Goal: Task Accomplishment & Management: Use online tool/utility

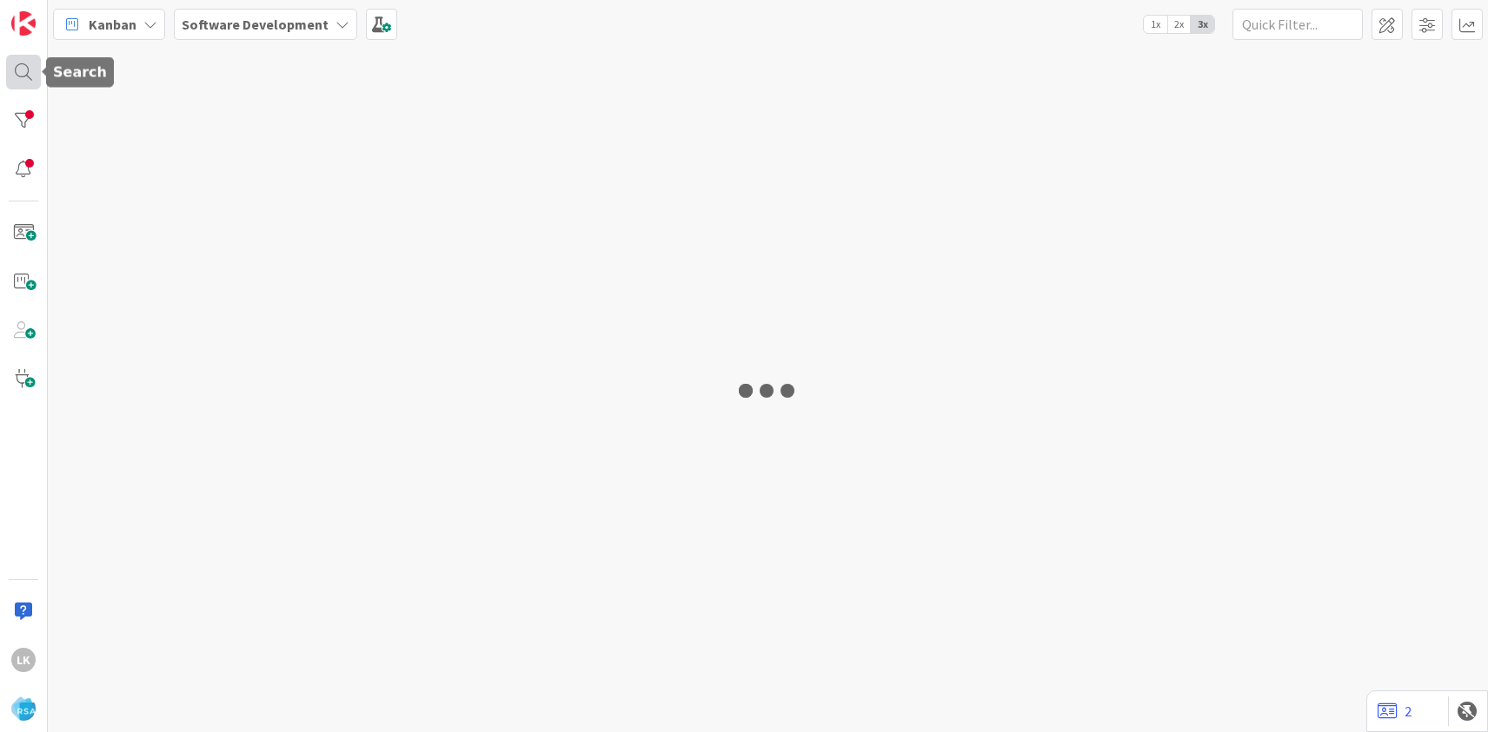
click at [25, 76] on div at bounding box center [23, 72] width 35 height 35
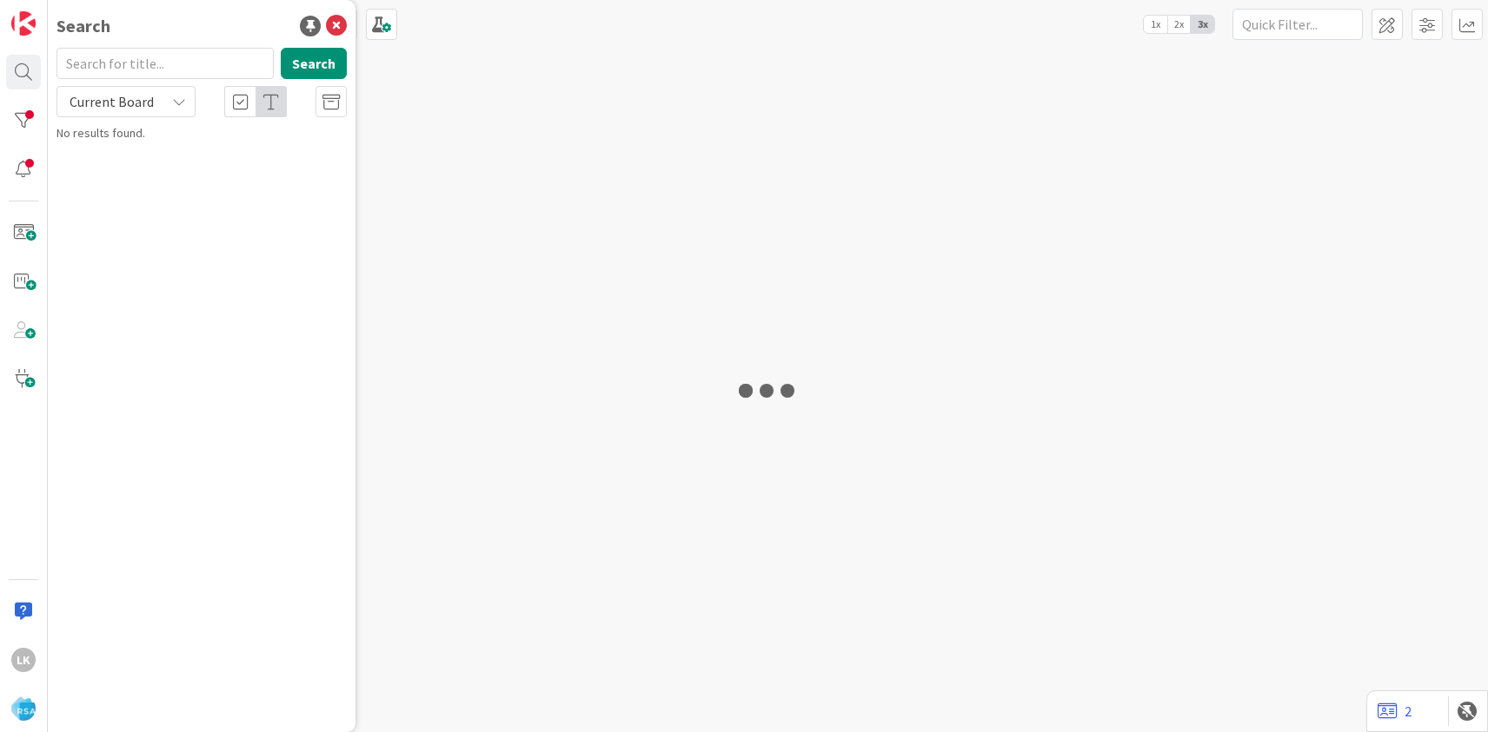
click at [125, 65] on input "text" at bounding box center [164, 63] width 217 height 31
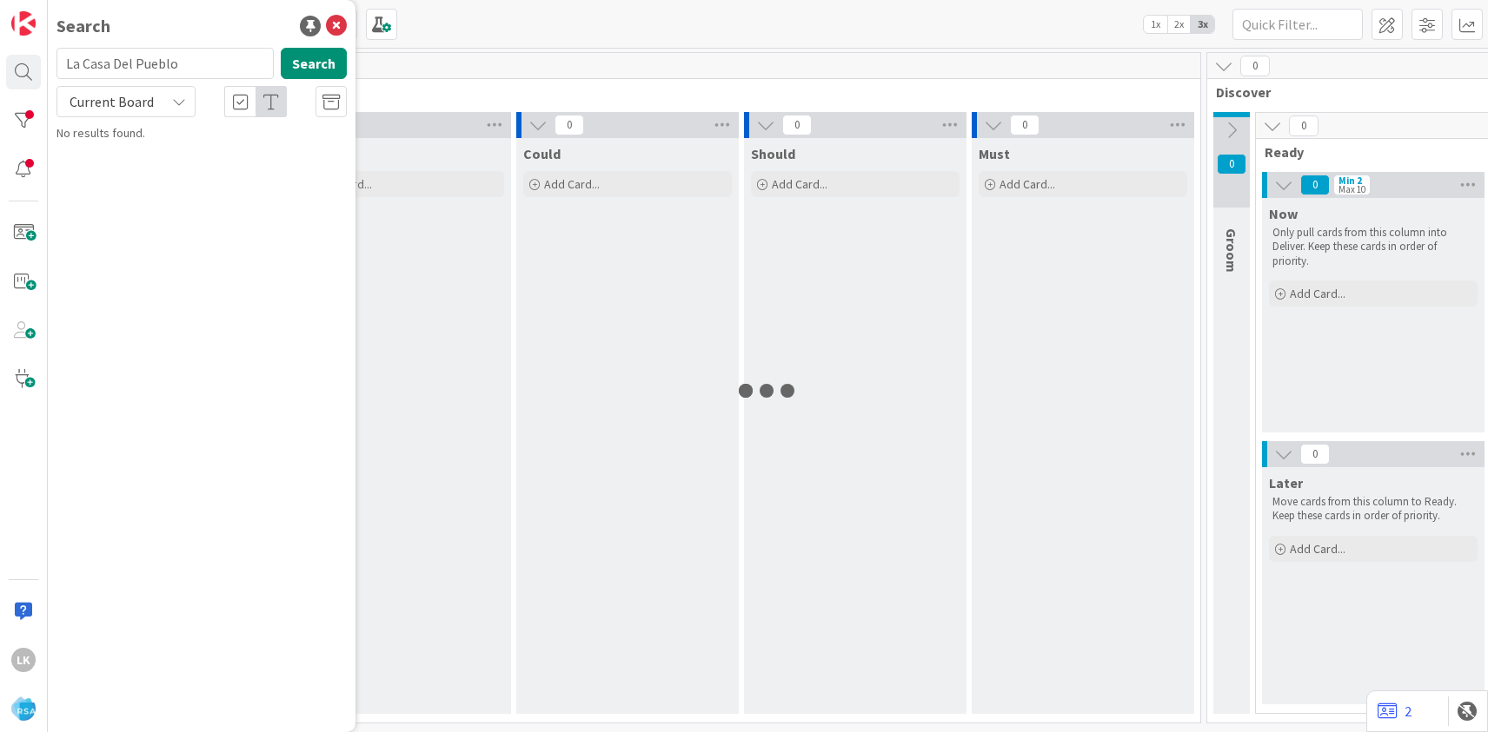
type input "La Casa Del Pueblo"
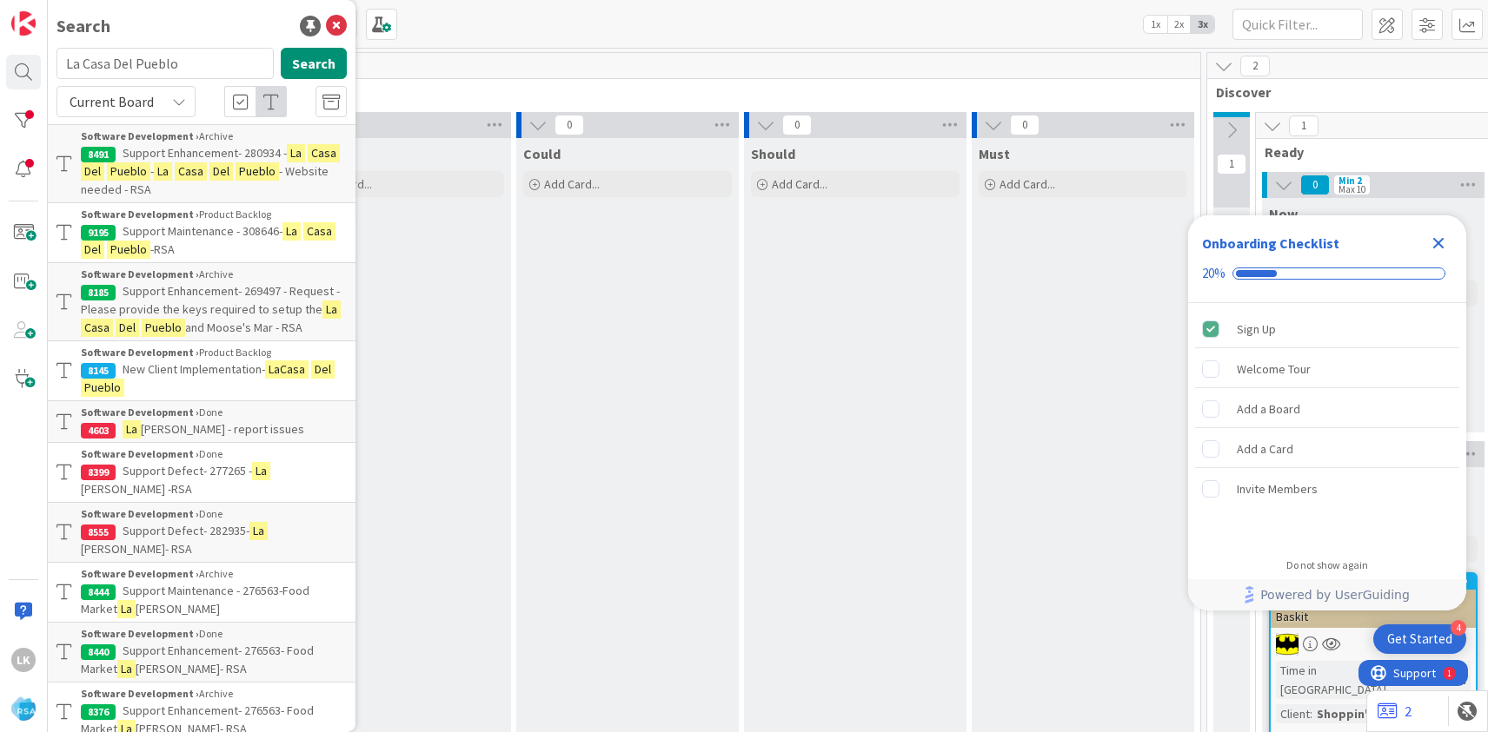
click at [190, 155] on span "Support Enhancement- 280934 -" at bounding box center [205, 153] width 164 height 16
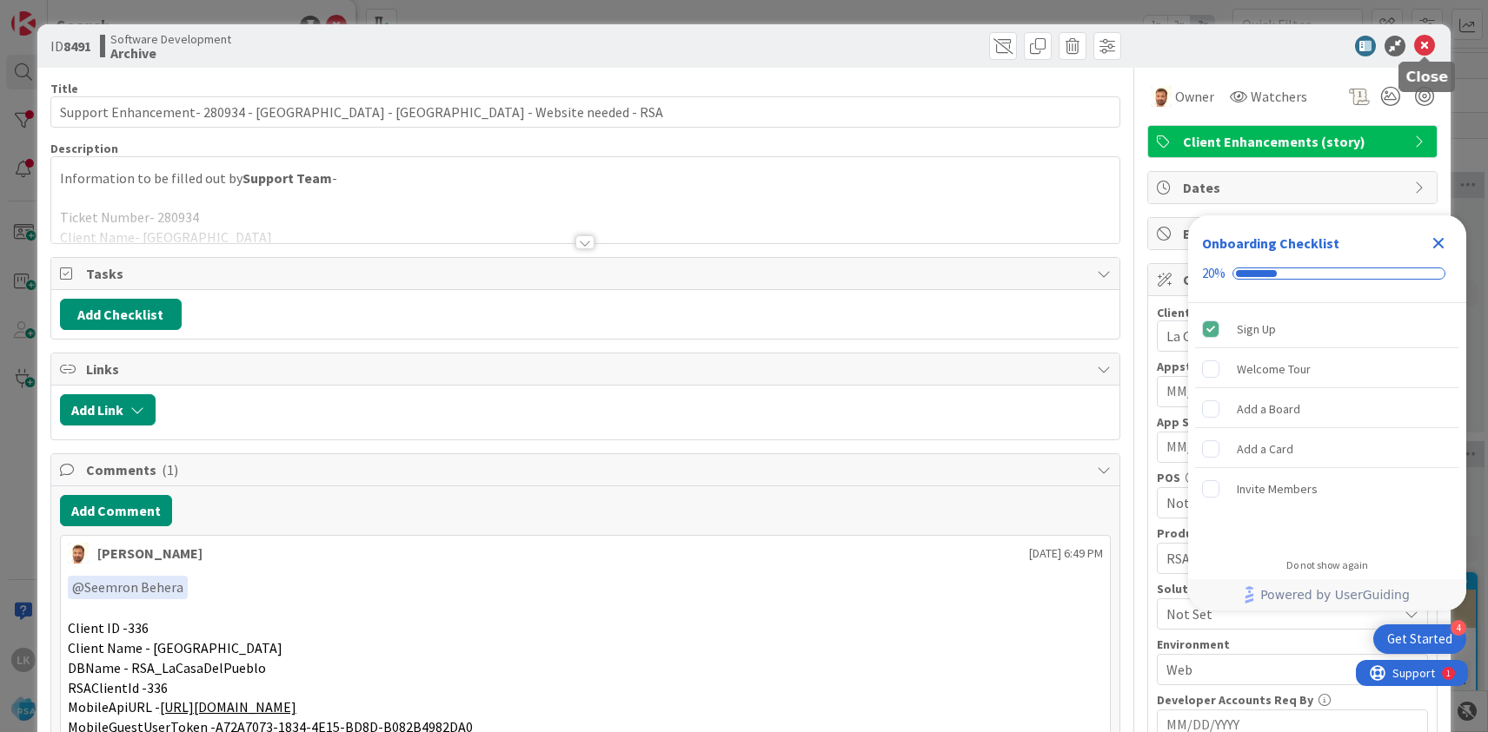
click at [1423, 46] on icon at bounding box center [1424, 46] width 21 height 21
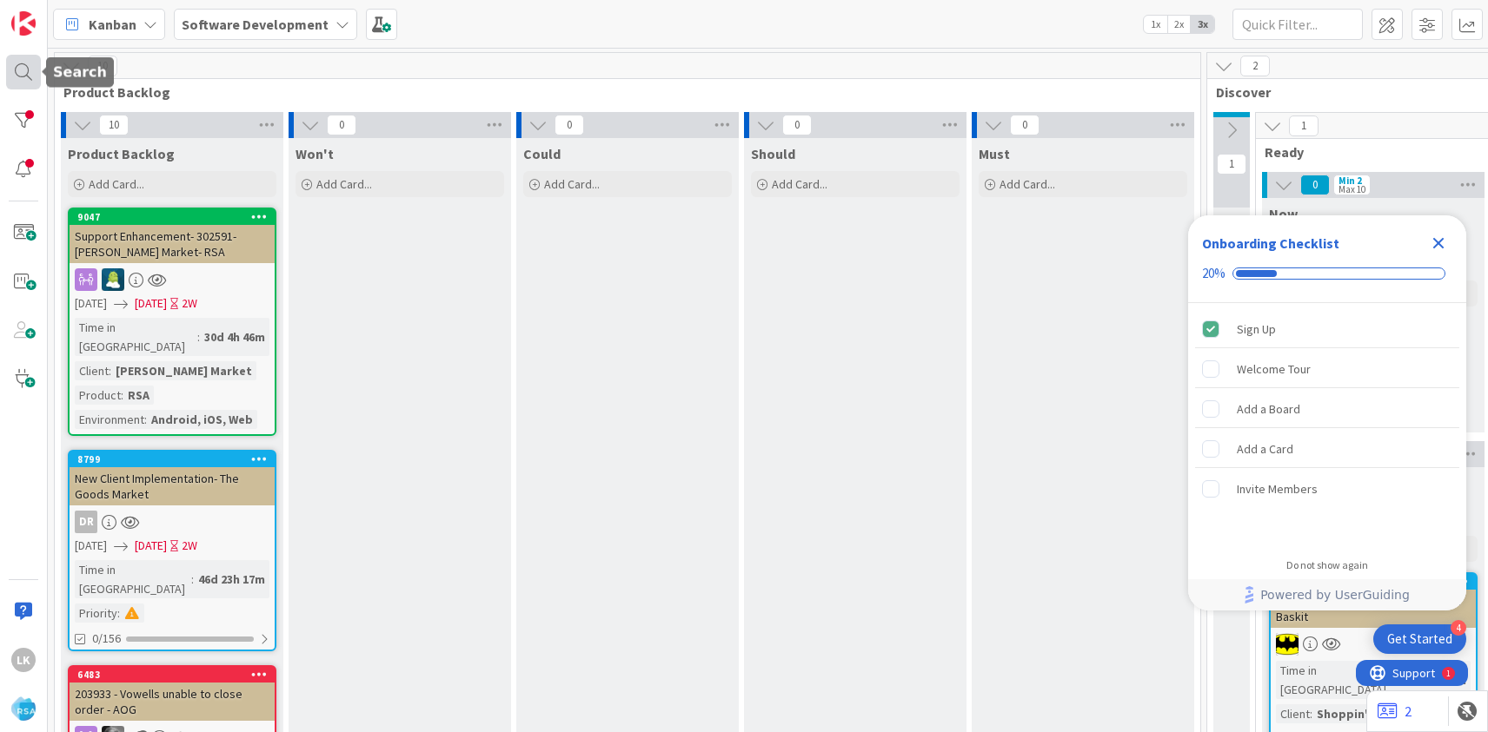
click at [26, 74] on div at bounding box center [23, 72] width 35 height 35
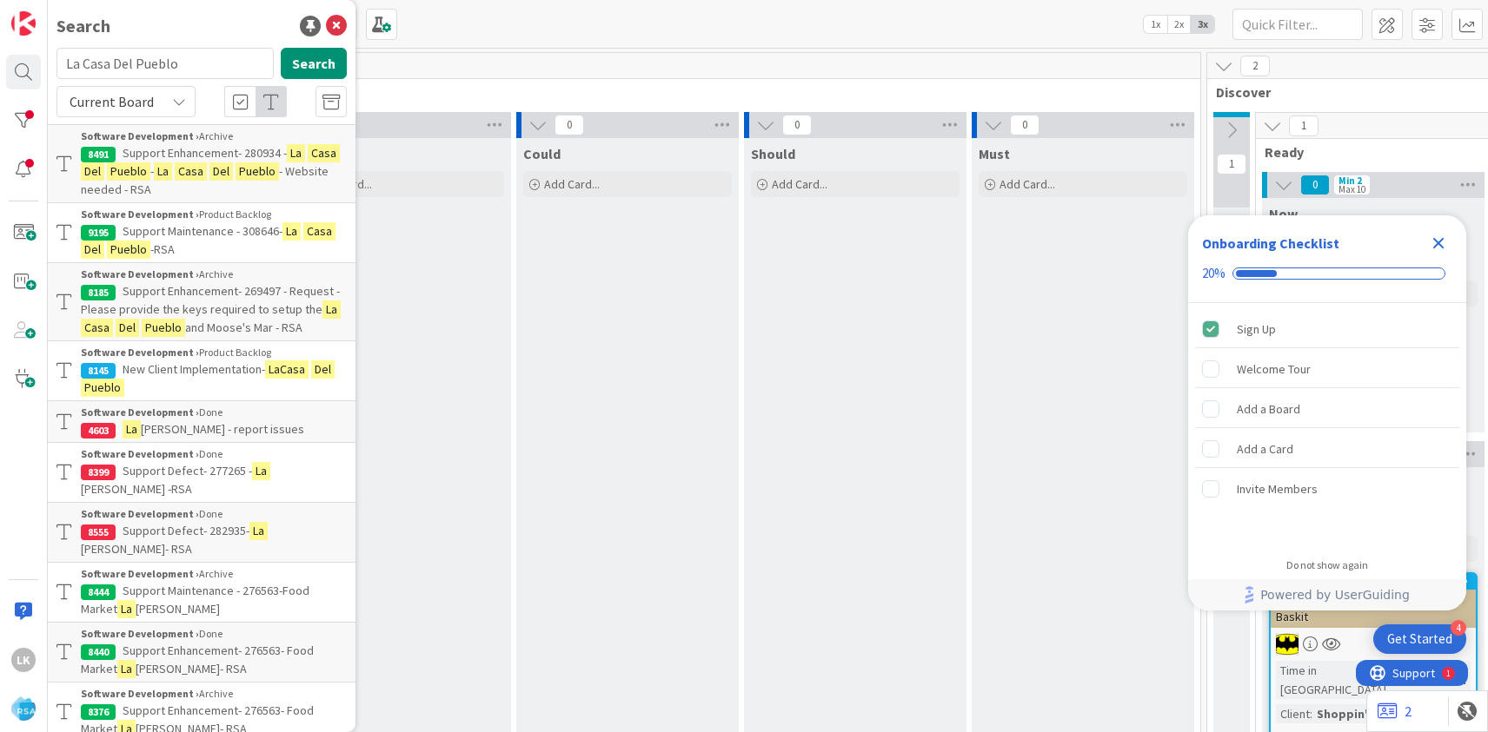
click at [169, 233] on span "Support Maintenance - 308646-" at bounding box center [203, 231] width 160 height 16
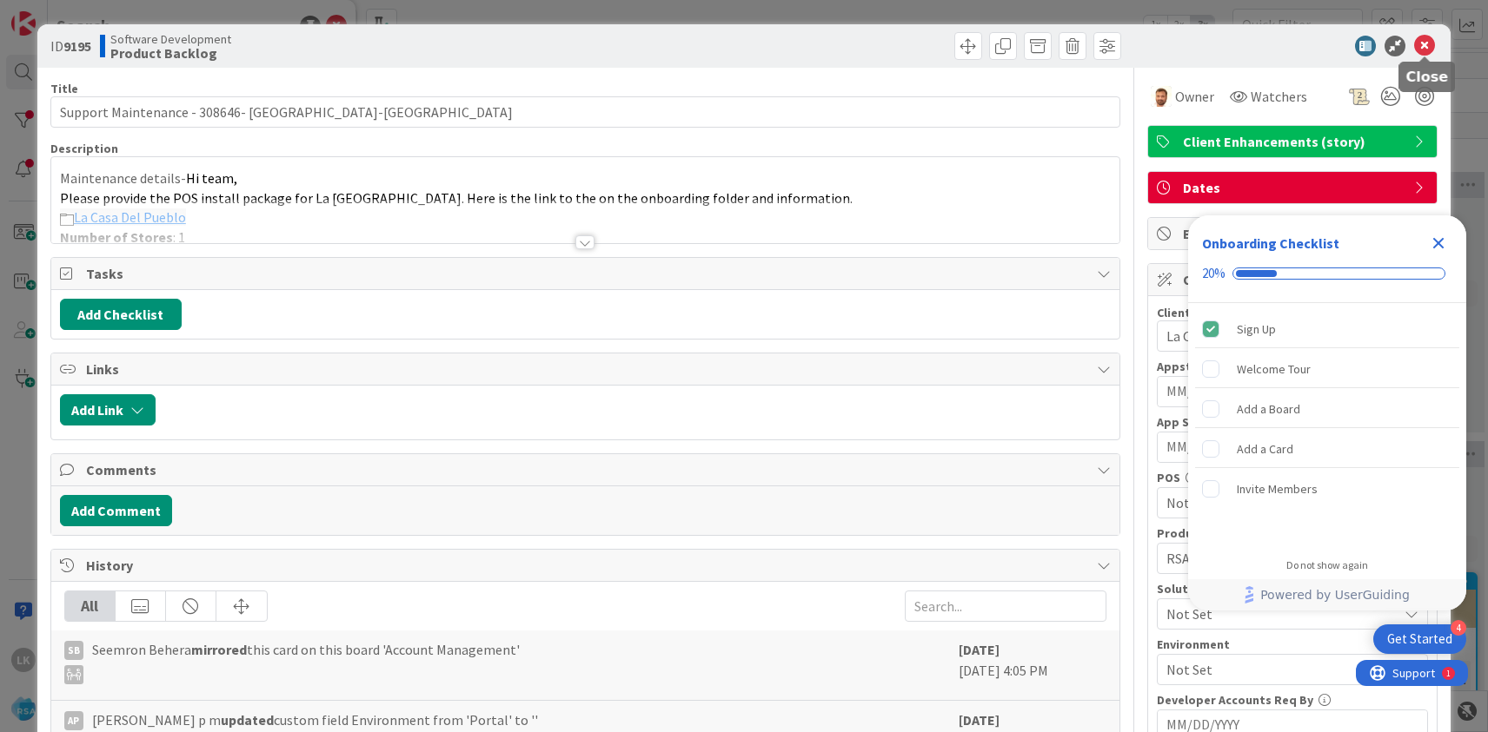
click at [1418, 47] on icon at bounding box center [1424, 46] width 21 height 21
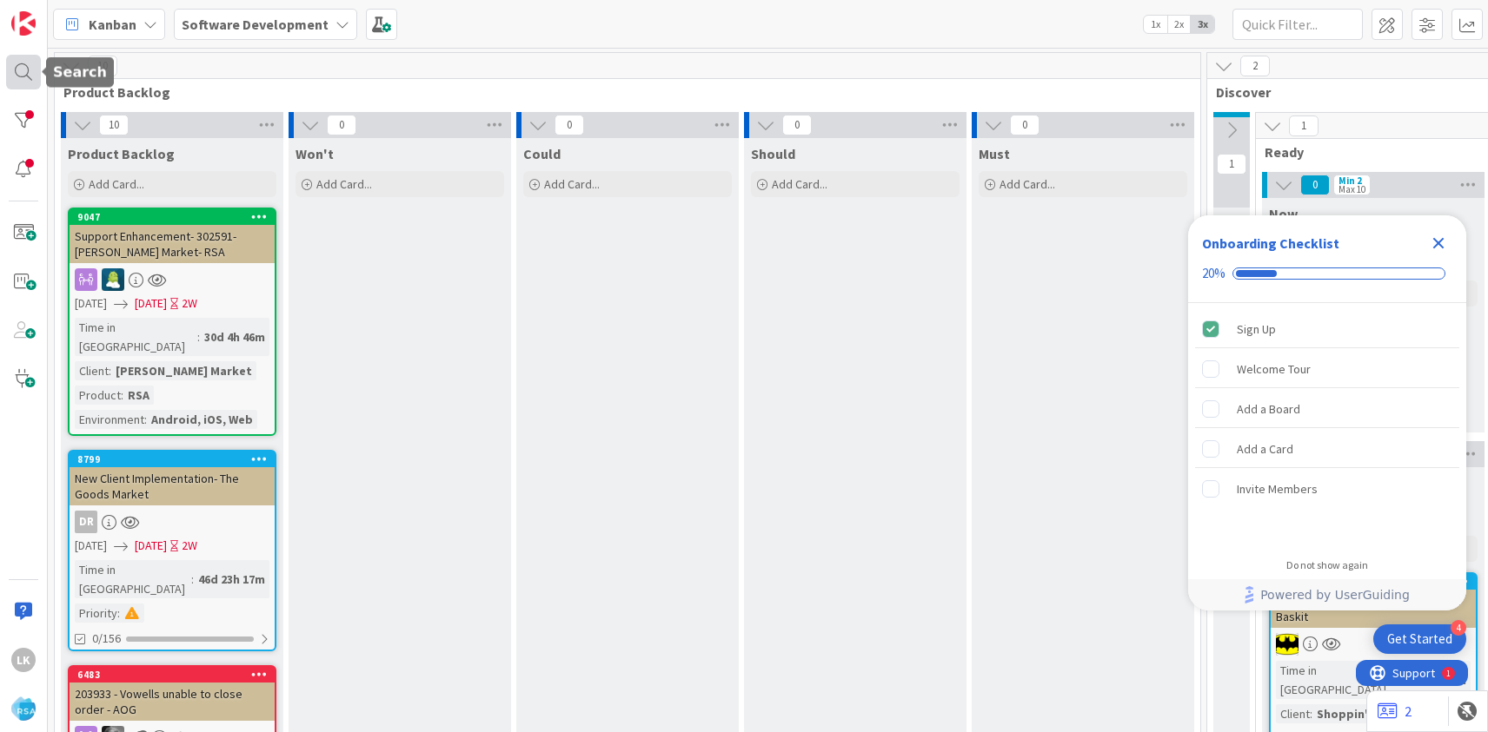
click at [31, 72] on div at bounding box center [23, 72] width 35 height 35
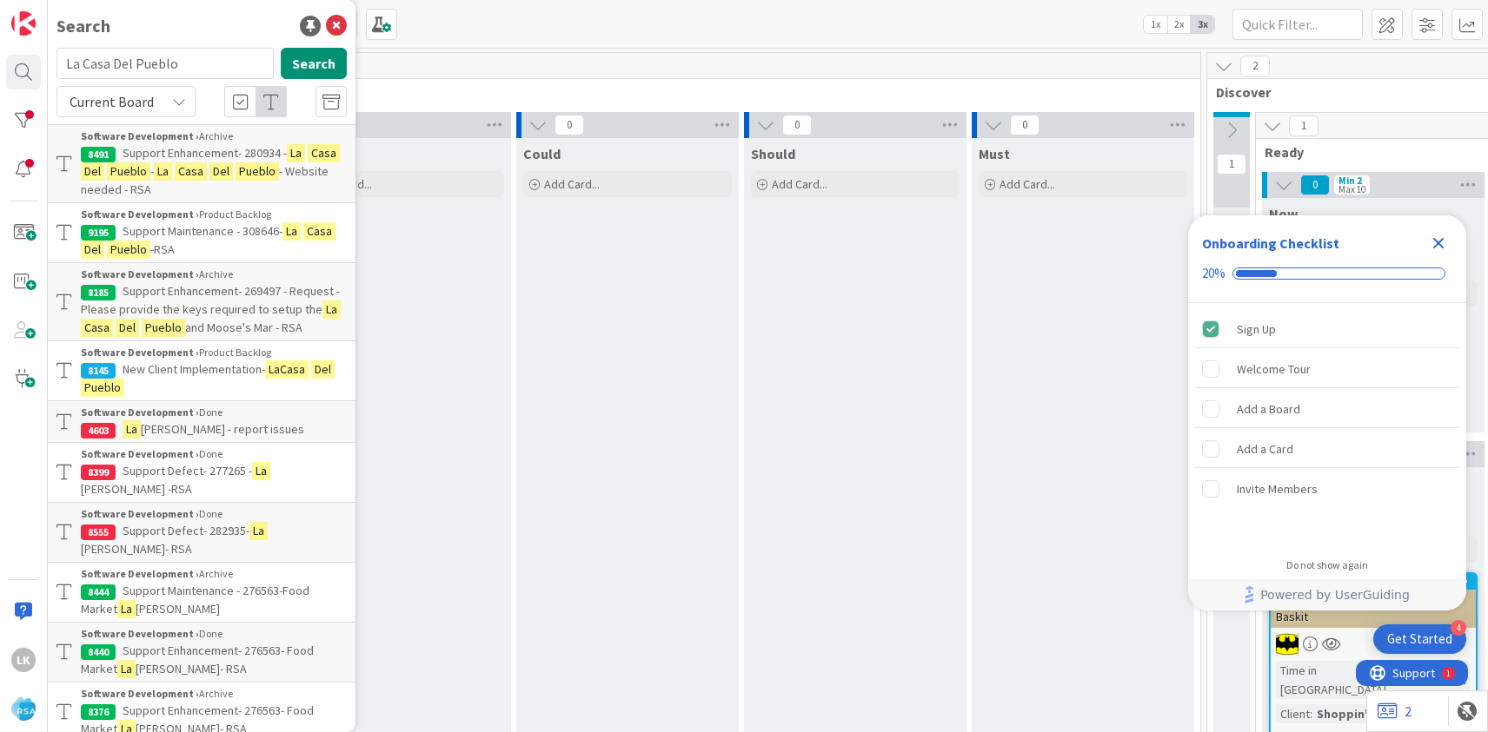
click at [176, 374] on span "New Client Implementation-" at bounding box center [194, 369] width 142 height 16
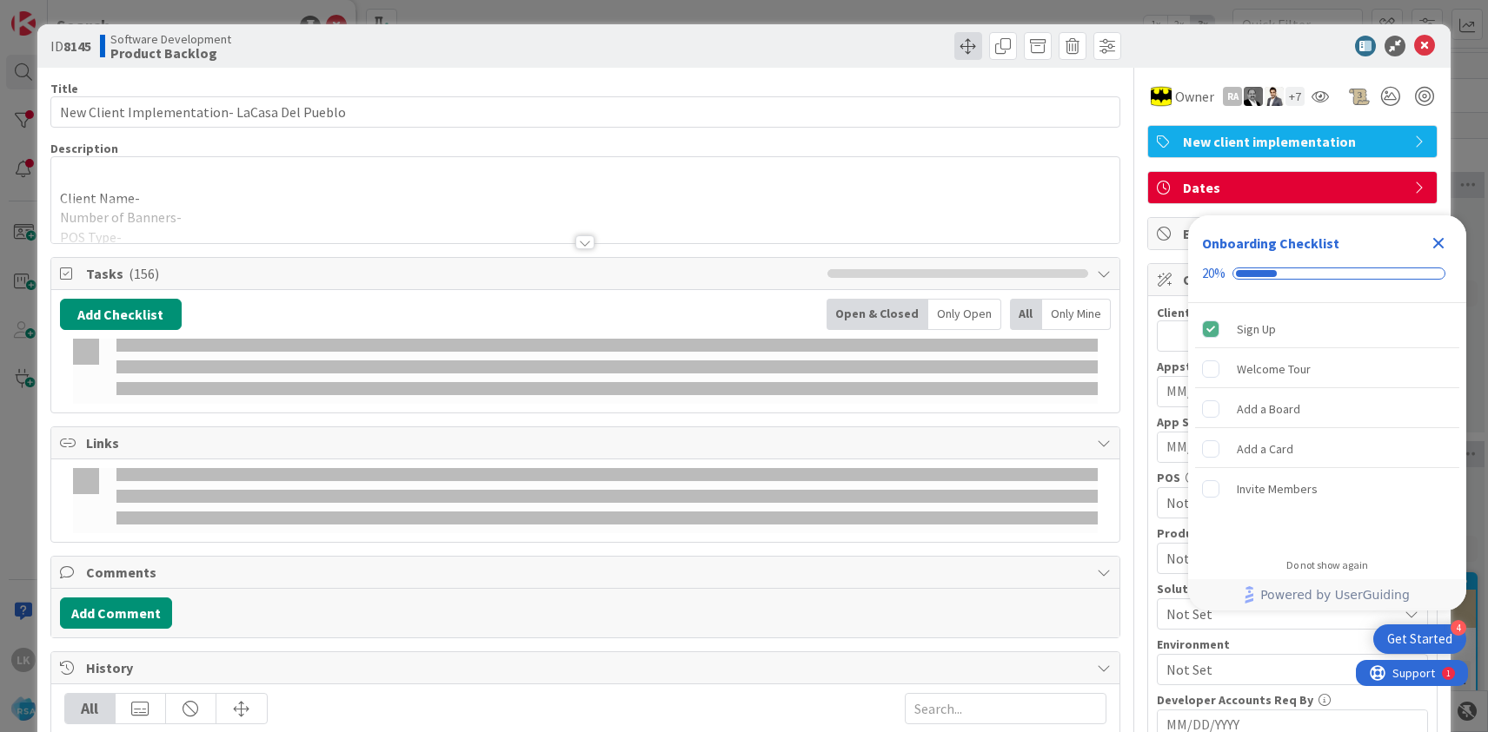
click at [971, 48] on span at bounding box center [968, 46] width 28 height 28
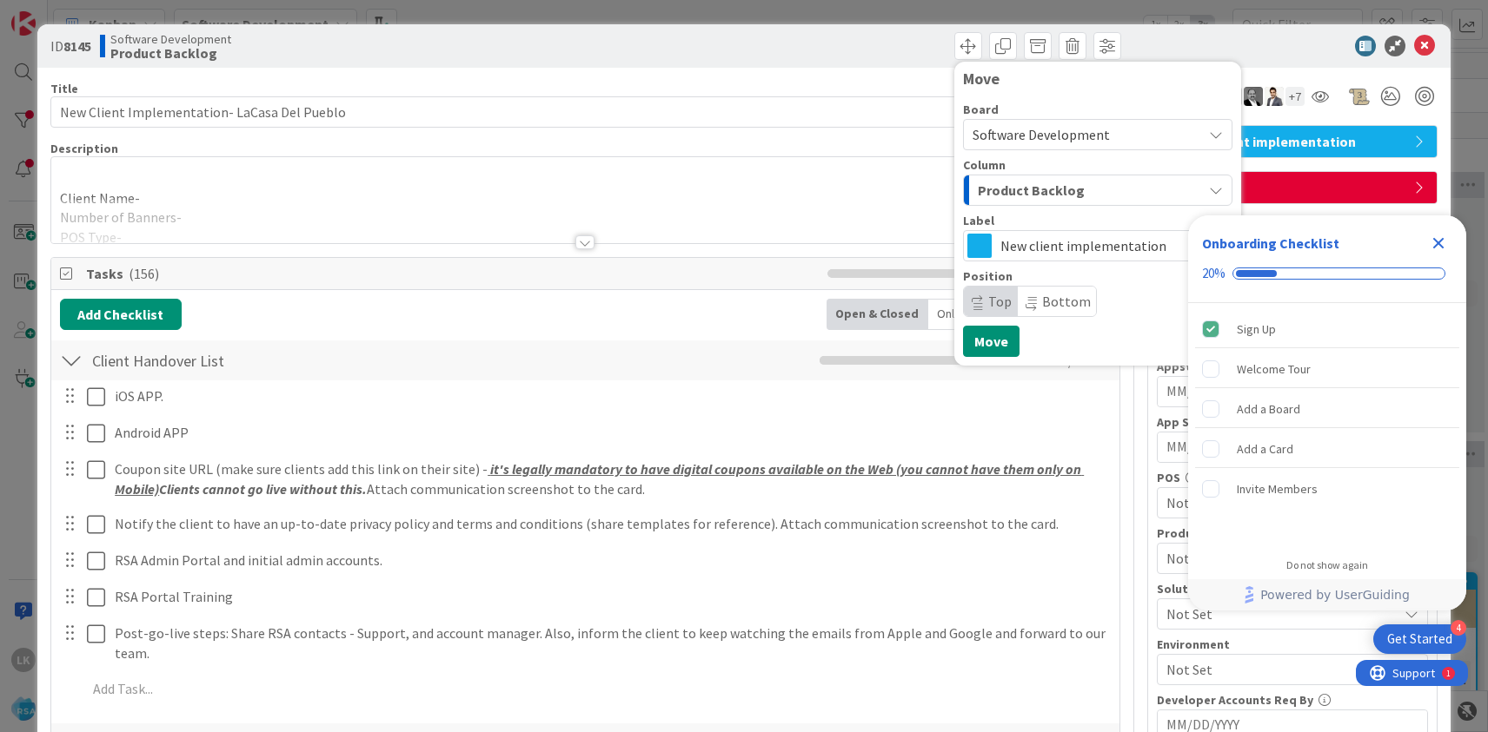
click at [1032, 188] on span "Product Backlog" at bounding box center [1031, 190] width 107 height 23
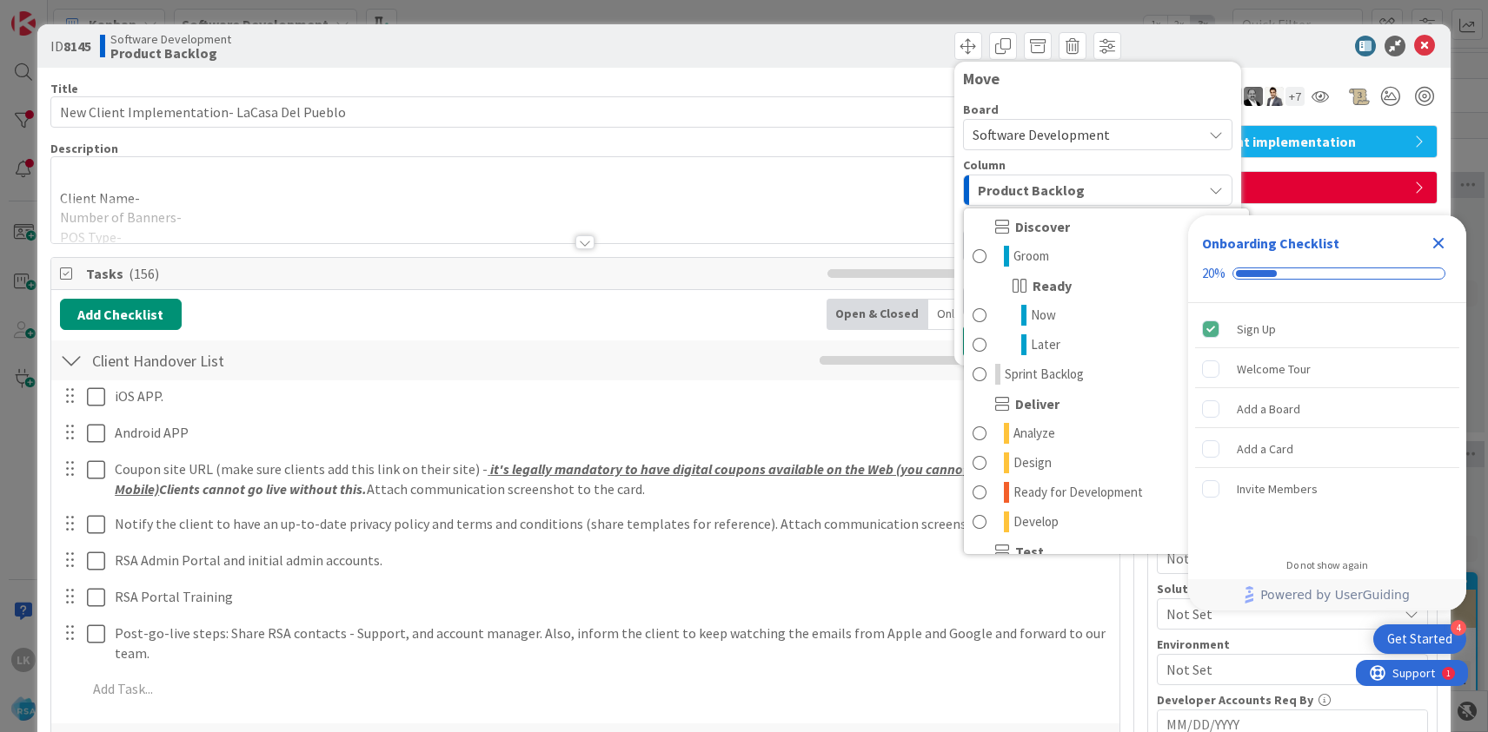
scroll to position [199, 0]
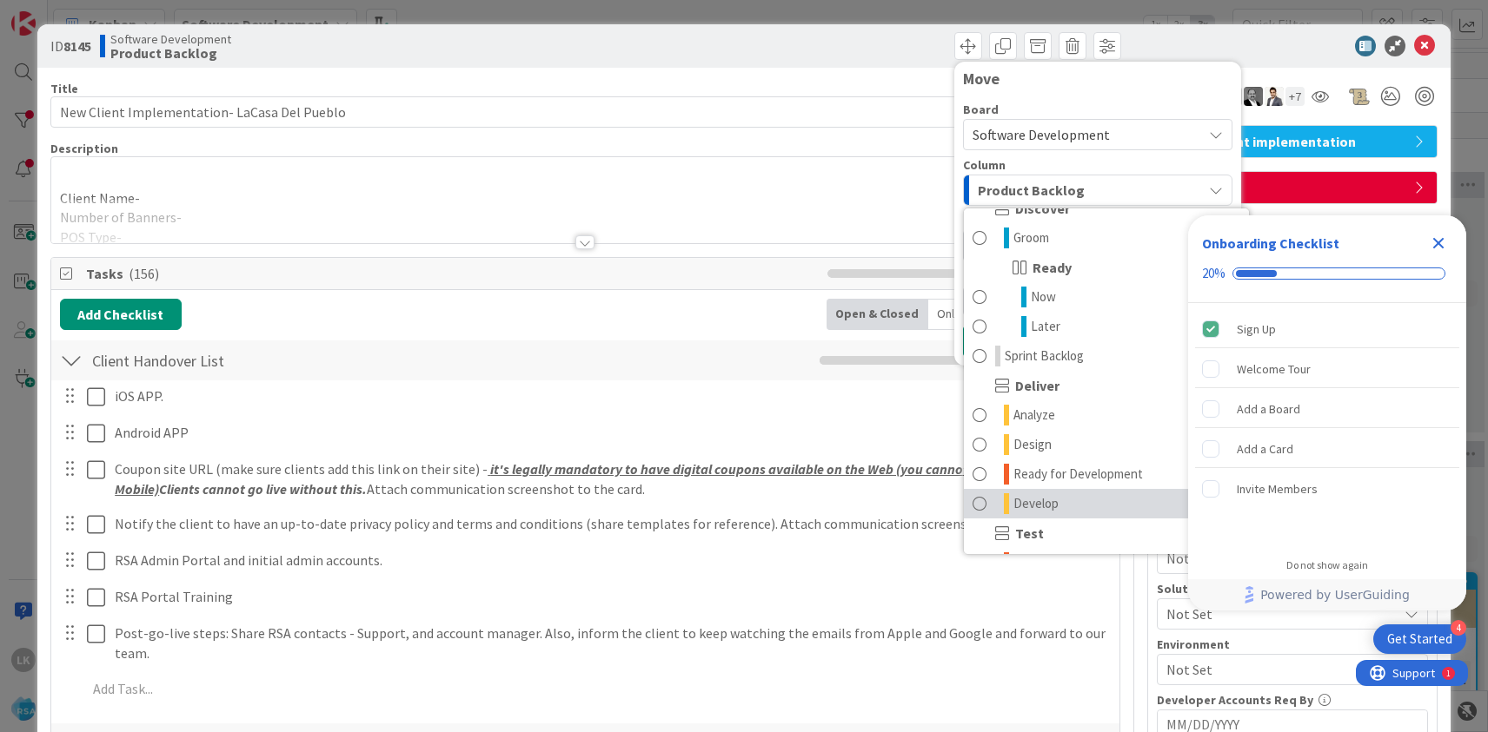
click at [1032, 498] on span "Develop" at bounding box center [1035, 504] width 45 height 21
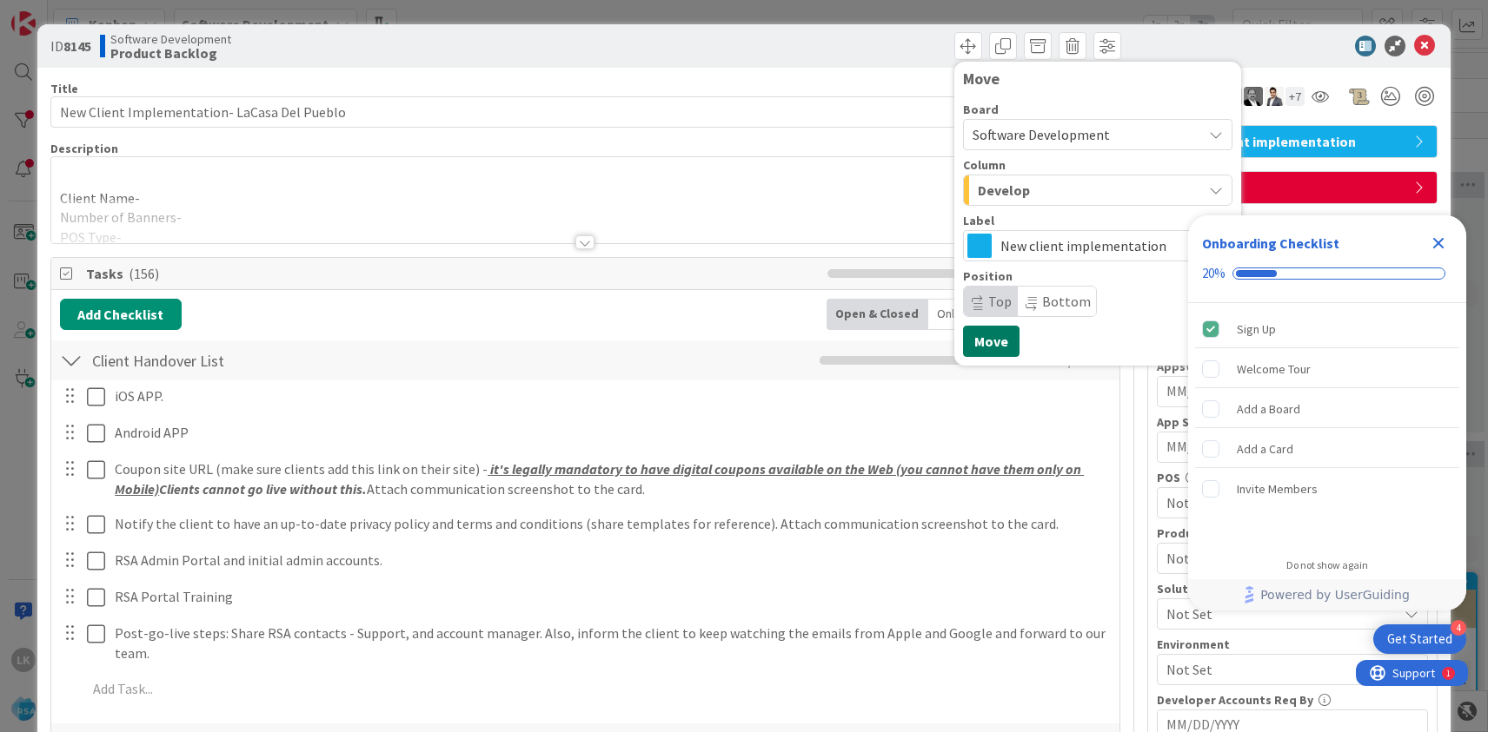
click at [993, 343] on button "Move" at bounding box center [991, 341] width 56 height 31
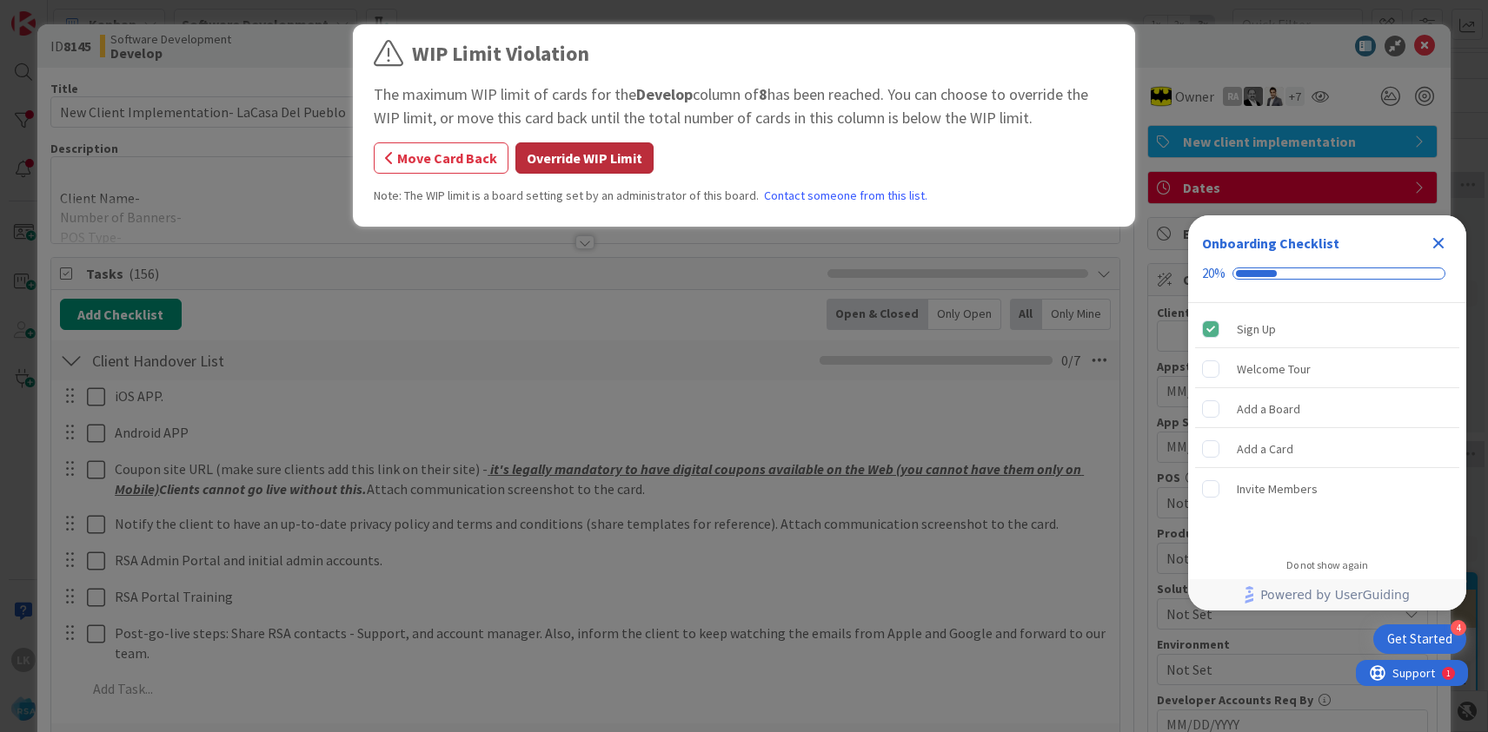
click at [631, 164] on button "Override WIP Limit" at bounding box center [584, 157] width 138 height 31
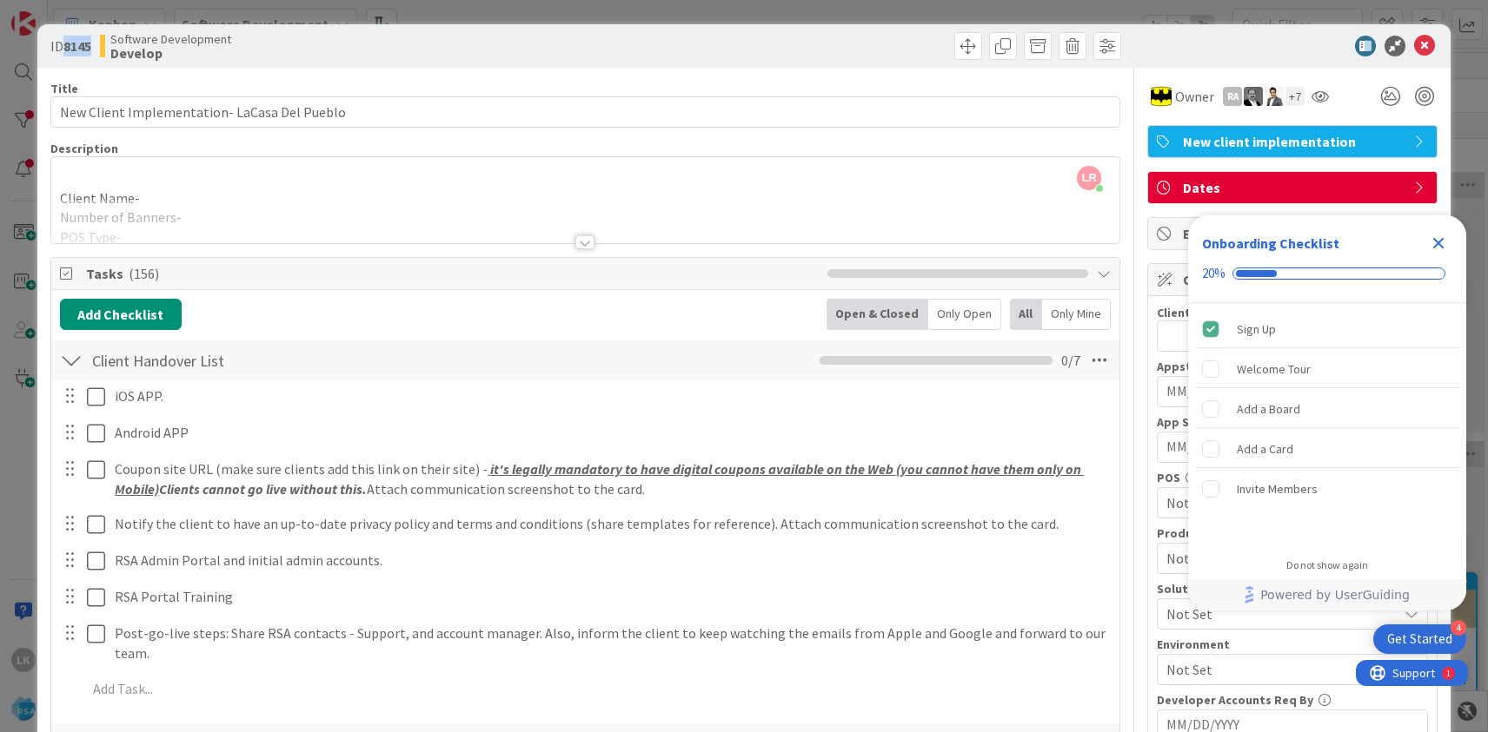
drag, startPoint x: 67, startPoint y: 46, endPoint x: 96, endPoint y: 47, distance: 28.7
click at [96, 47] on div "ID 8145 Software Development Develop" at bounding box center [315, 46] width 531 height 28
copy b "8145"
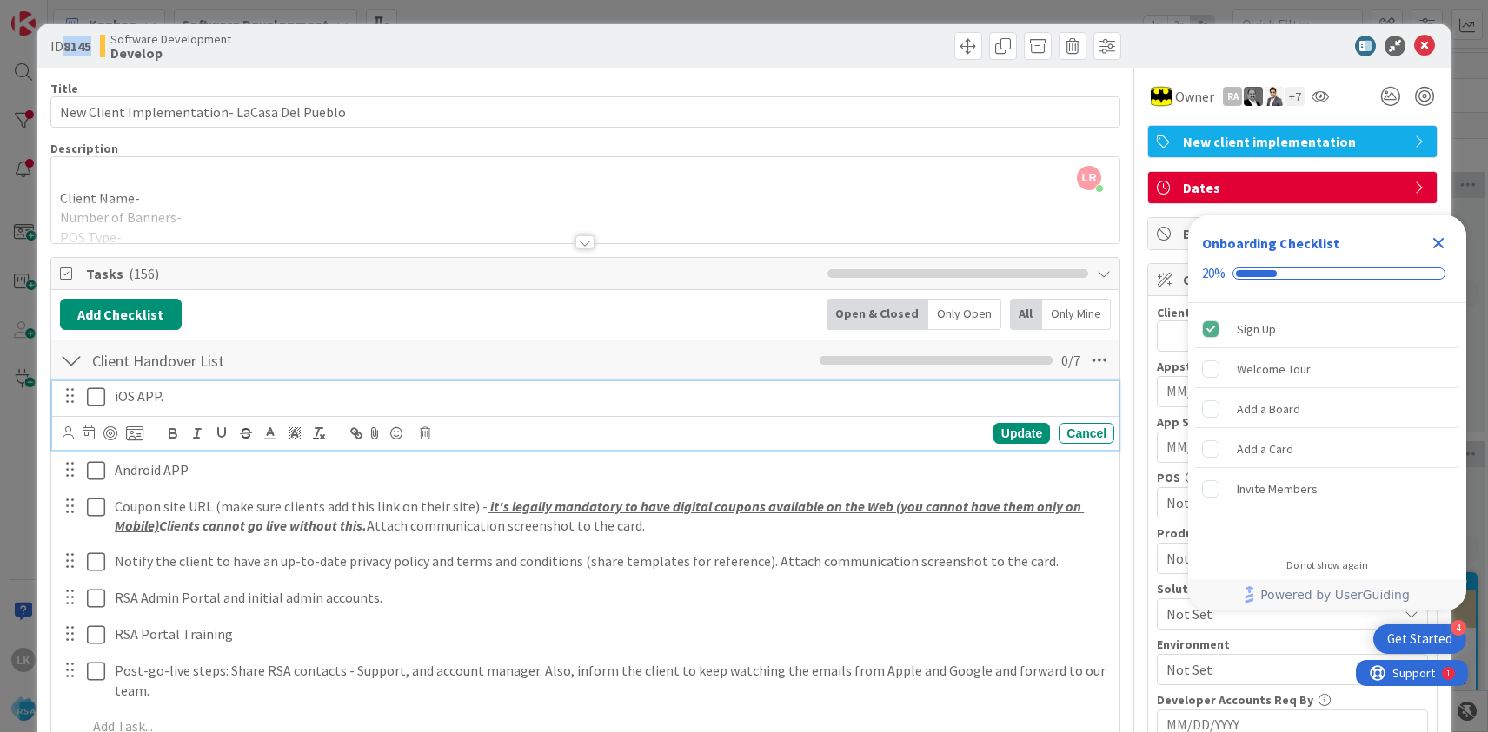
click at [93, 395] on icon at bounding box center [96, 397] width 18 height 21
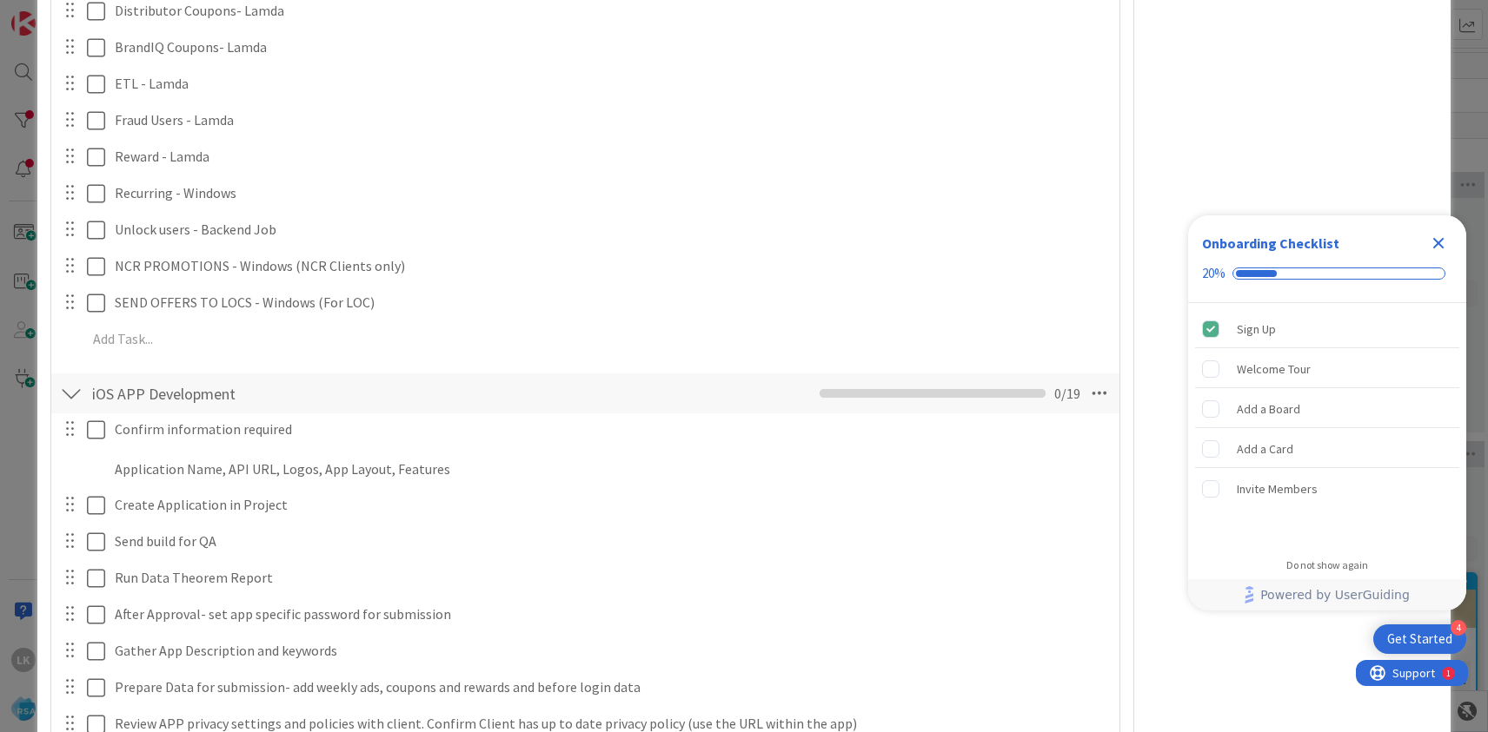
scroll to position [3212, 0]
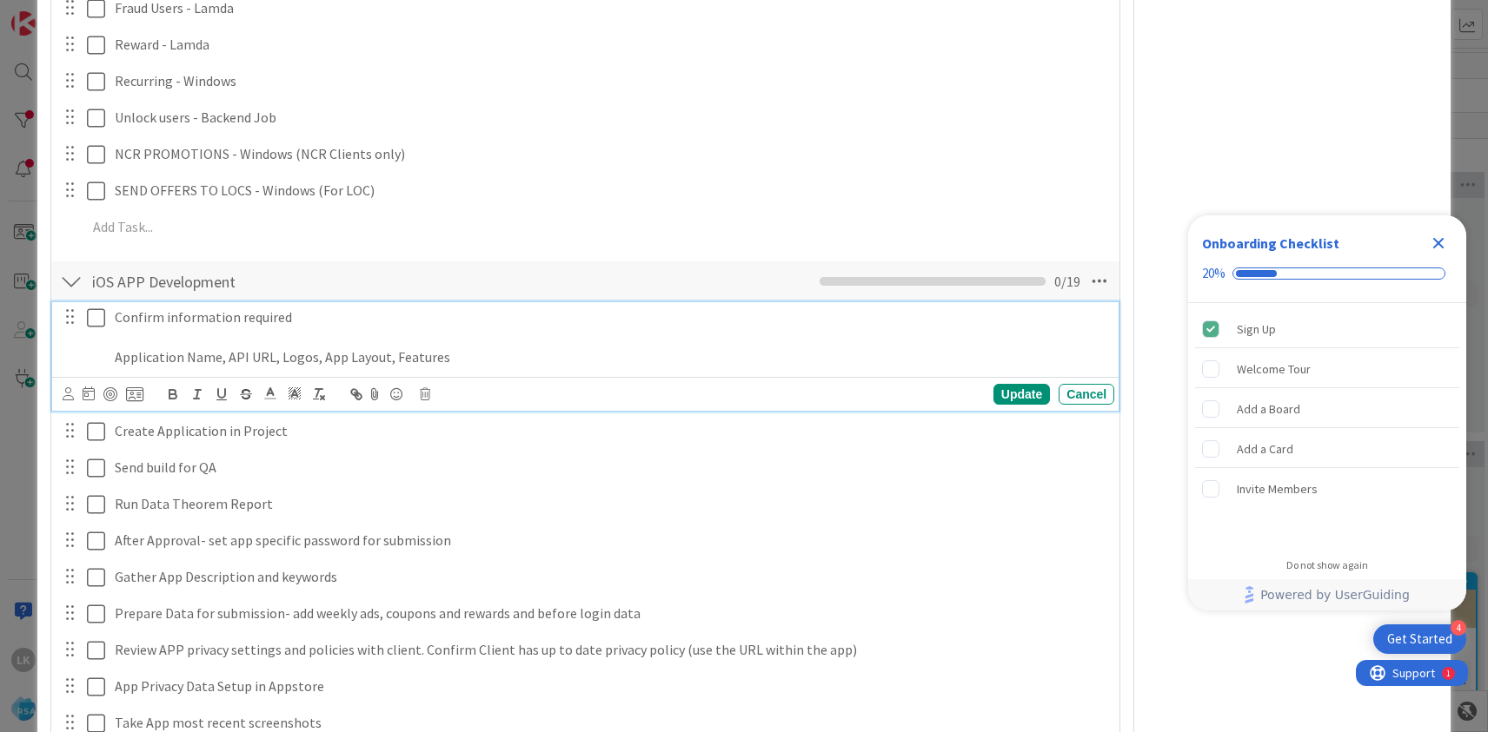
click at [95, 308] on icon at bounding box center [96, 318] width 18 height 21
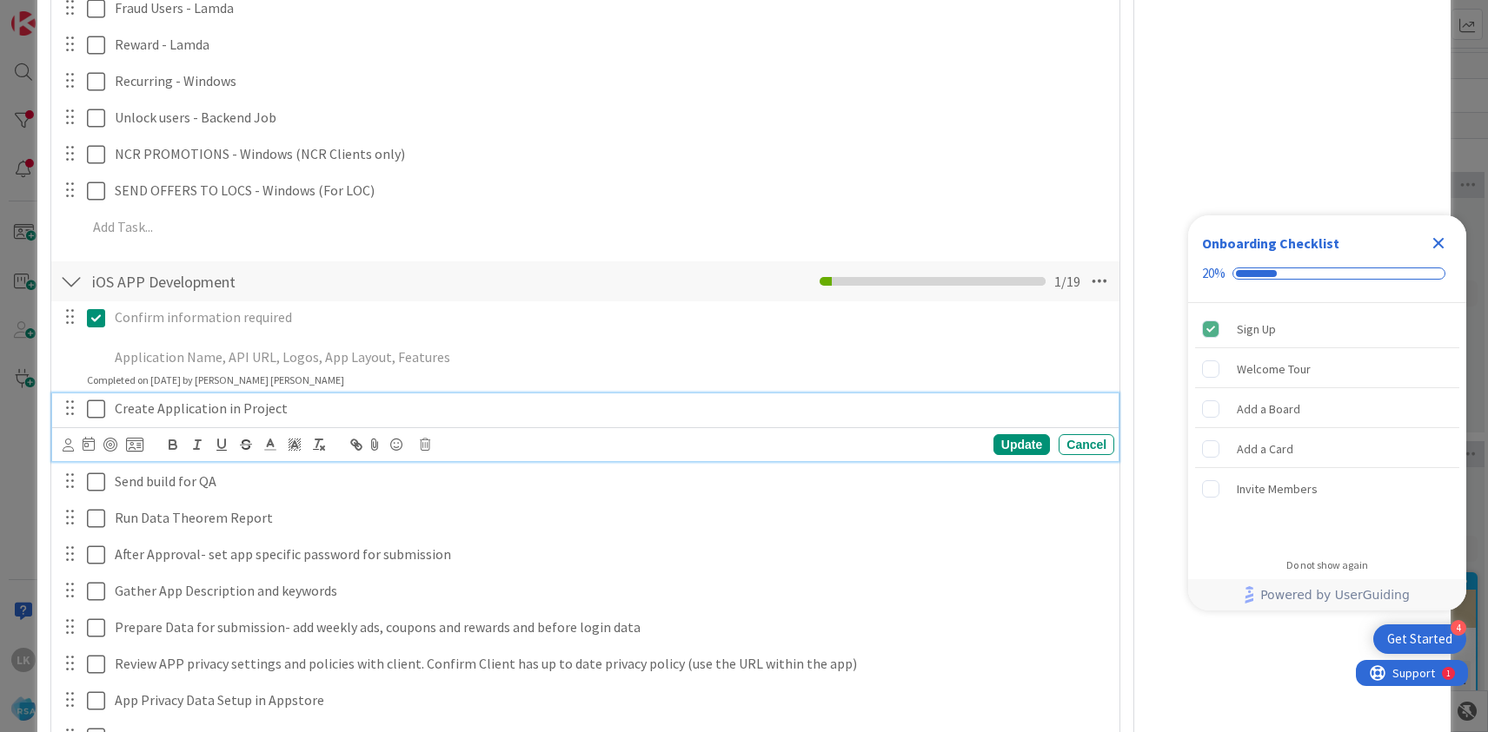
click at [93, 399] on icon at bounding box center [96, 409] width 18 height 21
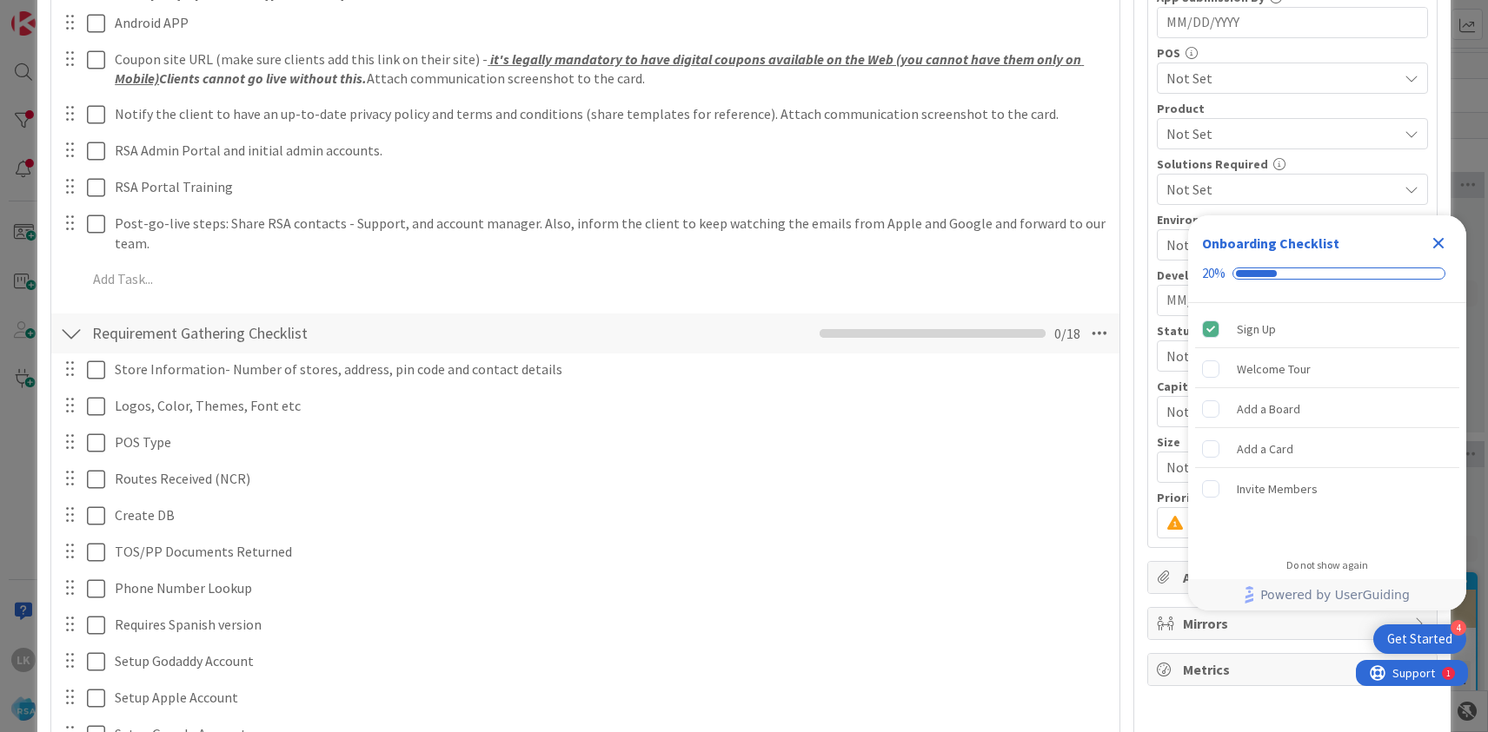
scroll to position [0, 0]
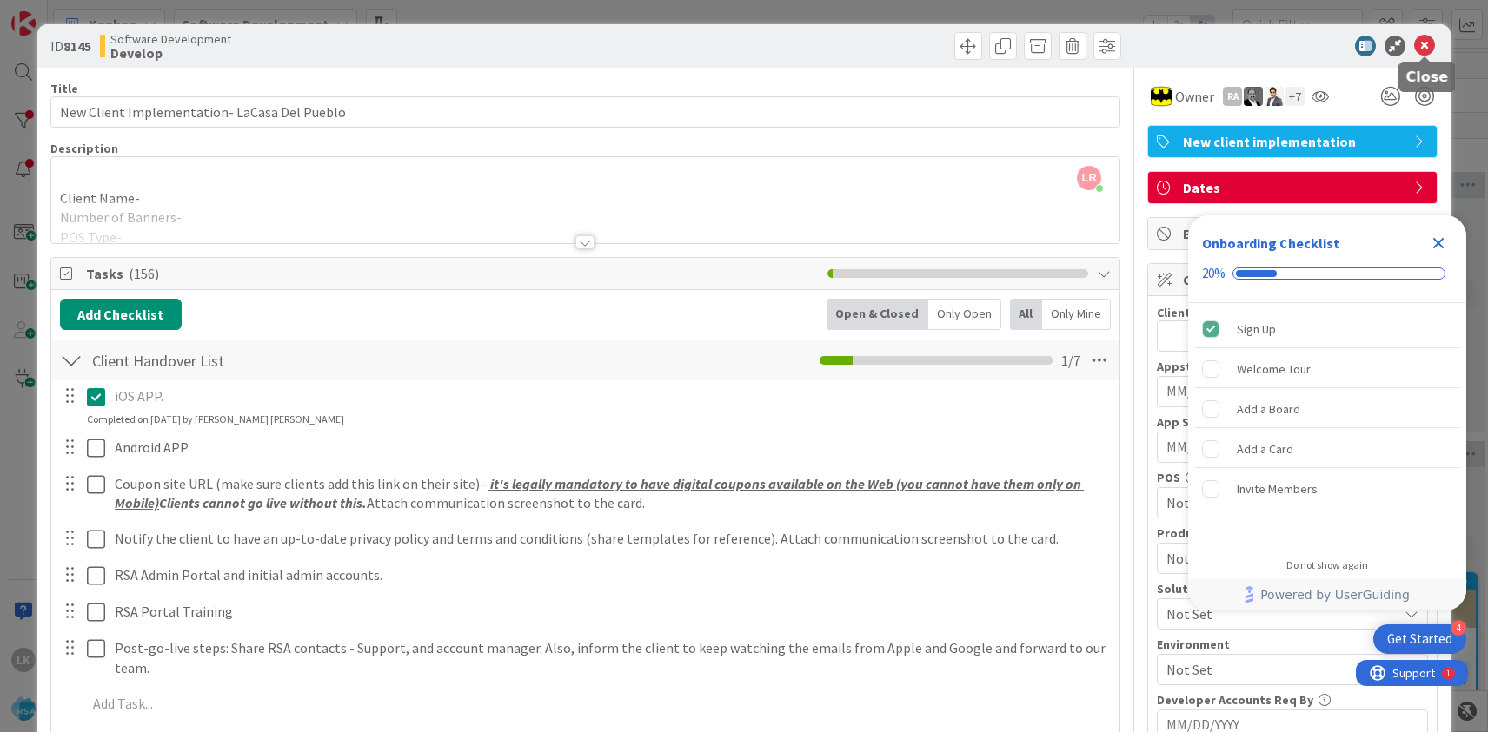
click at [1425, 42] on icon at bounding box center [1424, 46] width 21 height 21
